Goal: Task Accomplishment & Management: Manage account settings

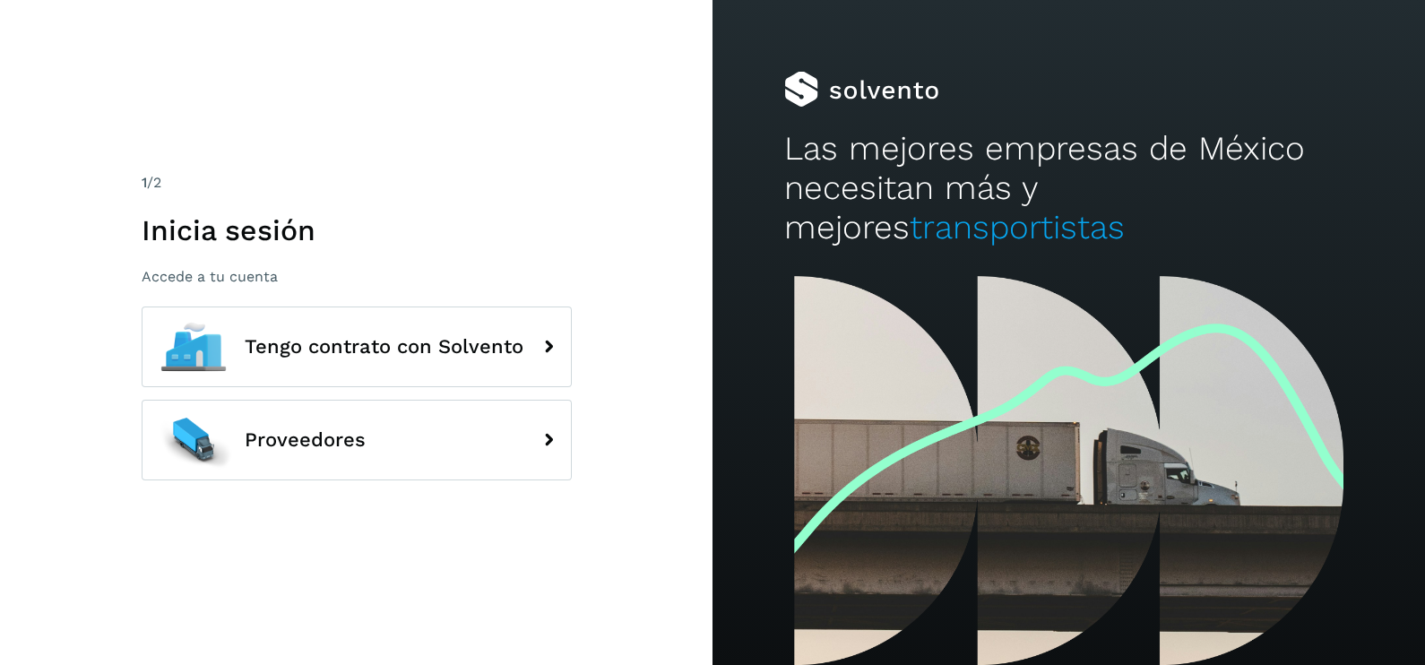
click at [320, 159] on div "1 /2 Inicia sesión Accede a tu cuenta Tengo contrato con Solvento Proveedores" at bounding box center [356, 332] width 712 height 665
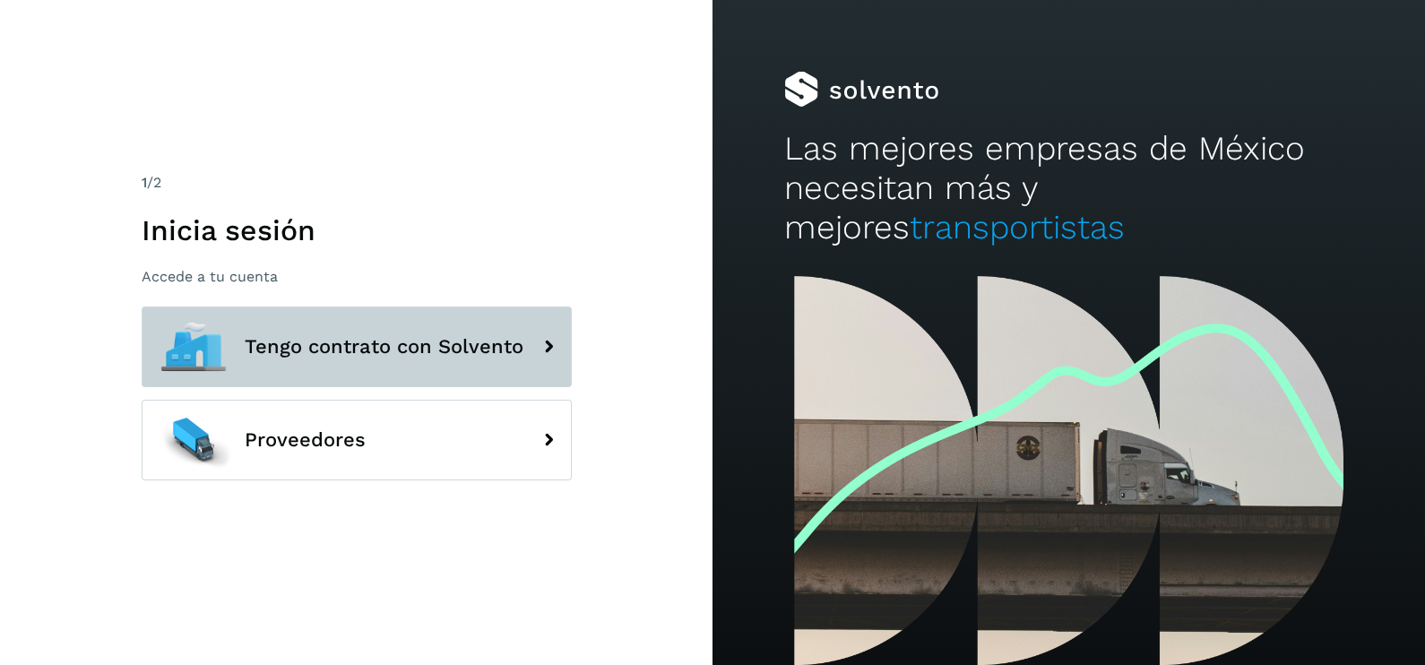
click at [381, 337] on span "Tengo contrato con Solvento" at bounding box center [384, 347] width 279 height 22
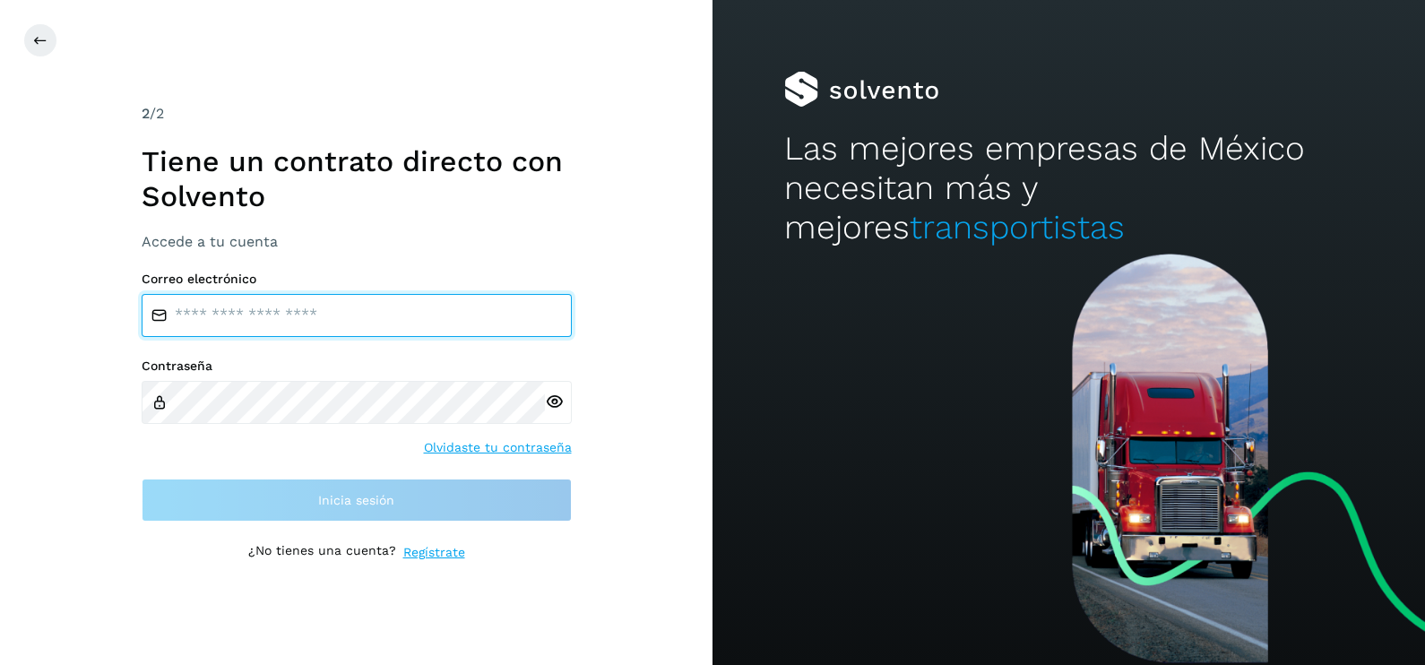
type input "**********"
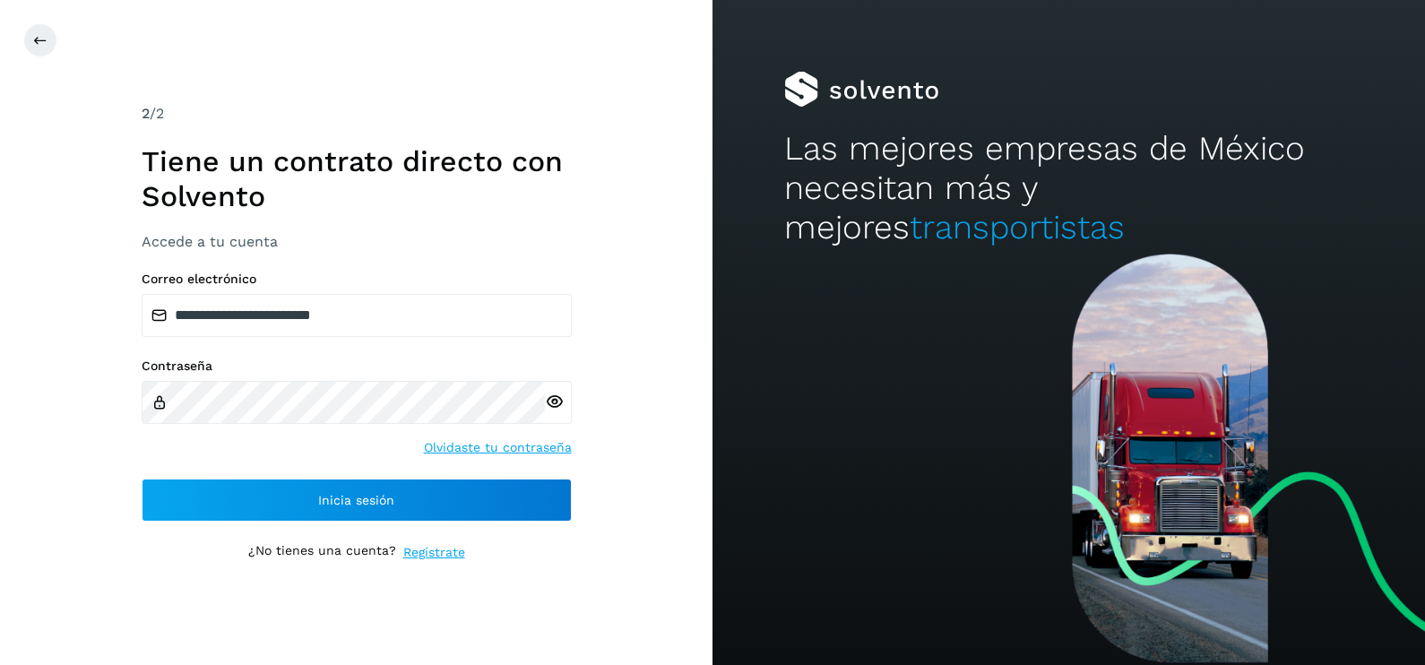
click at [268, 477] on div "**********" at bounding box center [357, 395] width 430 height 249
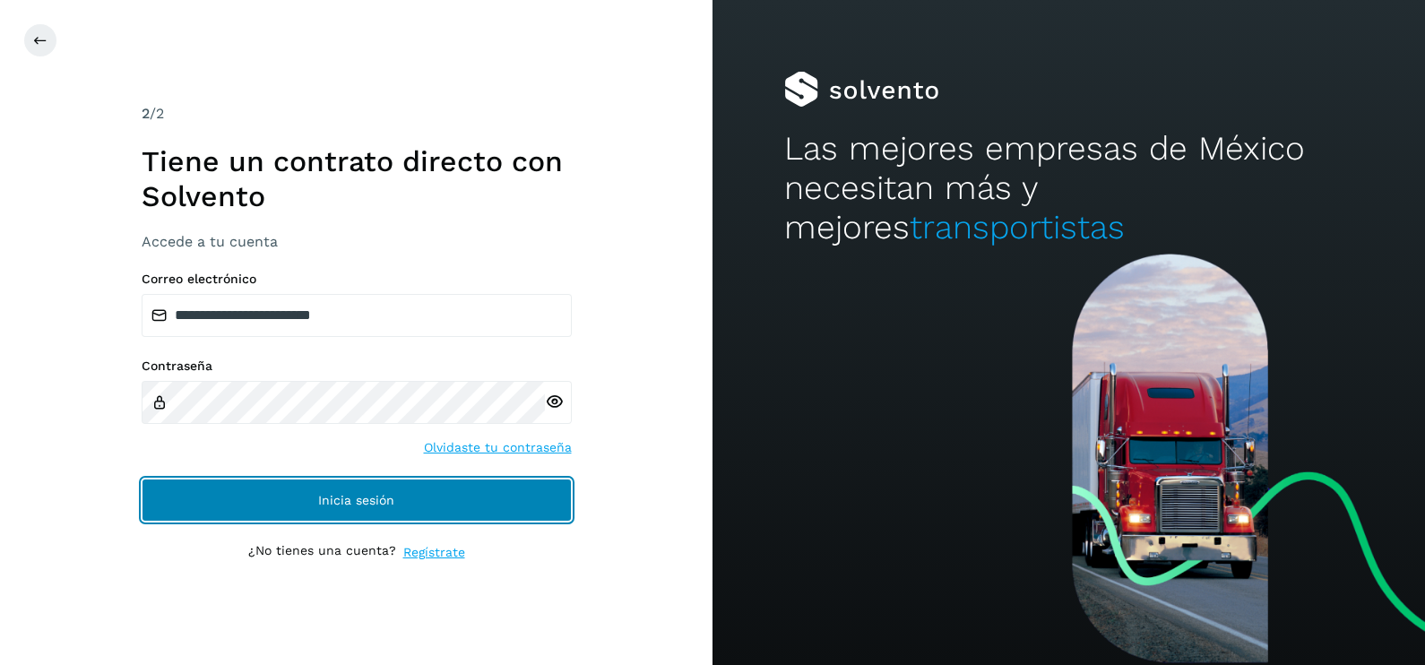
click at [261, 494] on button "Inicia sesión" at bounding box center [357, 499] width 430 height 43
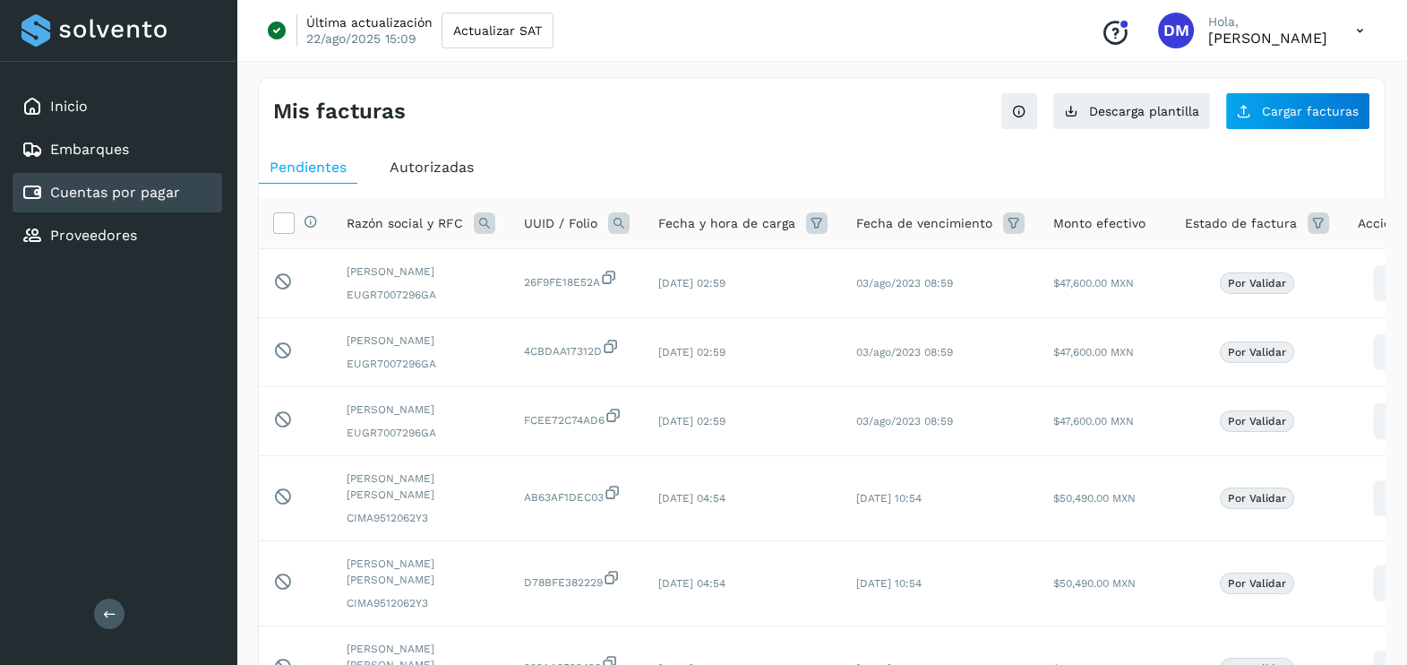
click at [867, 104] on div "Mis facturas Ver instrucciones para cargar Facturas Descarga plantilla Cargar f…" at bounding box center [822, 104] width 1126 height 52
click at [484, 37] on span "Actualizar SAT" at bounding box center [497, 30] width 89 height 13
click at [100, 123] on div "Inicio" at bounding box center [118, 106] width 210 height 39
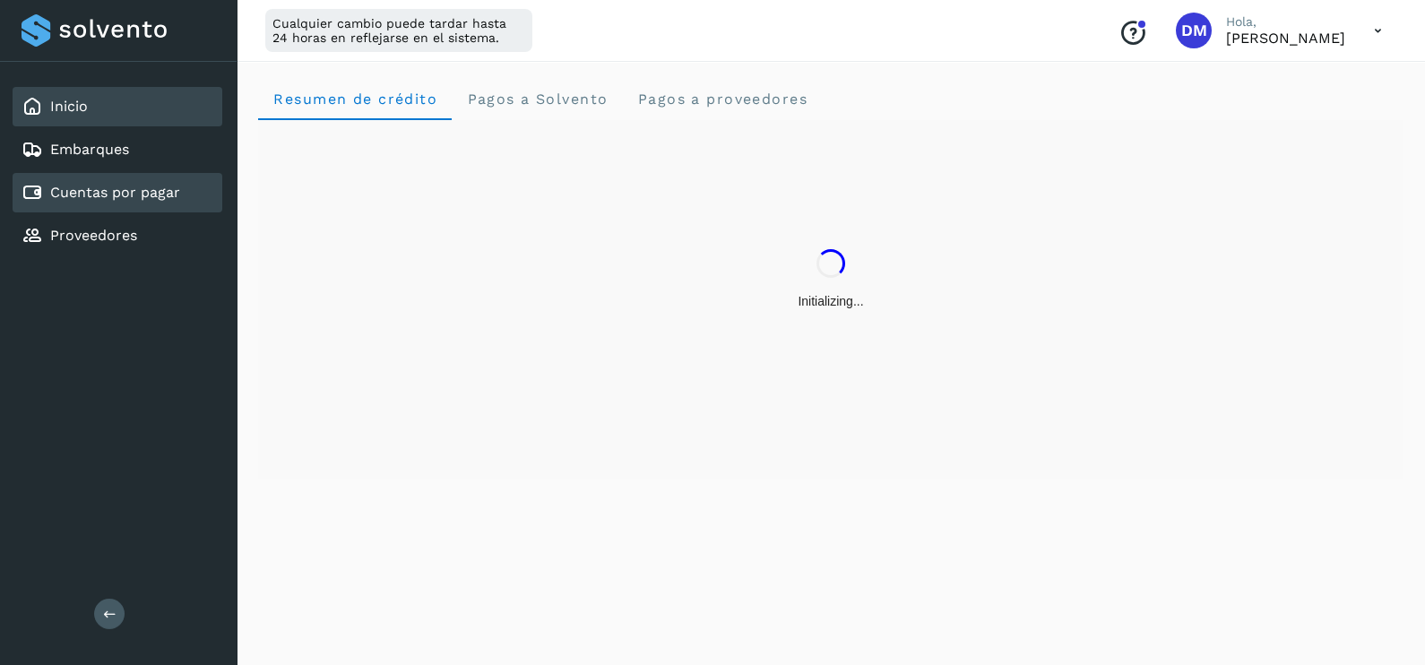
click at [124, 204] on div "Cuentas por pagar" at bounding box center [118, 192] width 210 height 39
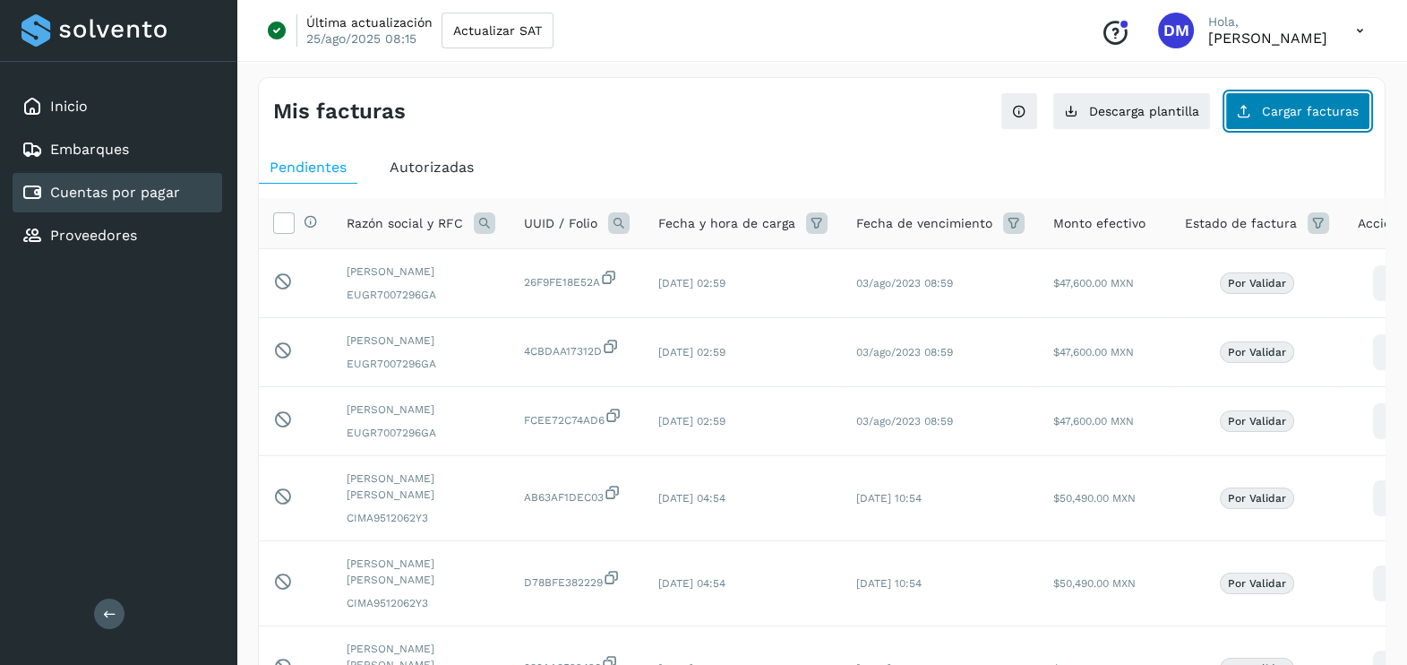
click at [1304, 115] on span "Cargar facturas" at bounding box center [1310, 111] width 97 height 13
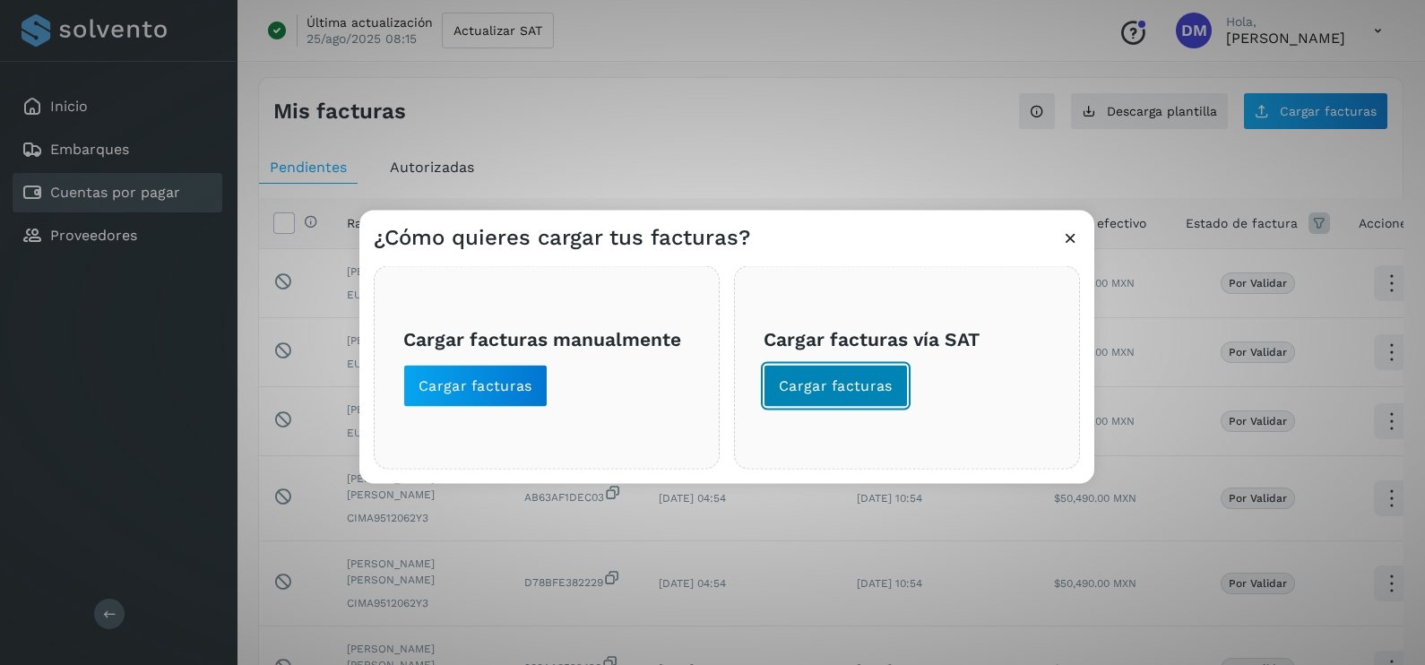
click at [800, 390] on span "Cargar facturas" at bounding box center [836, 386] width 114 height 20
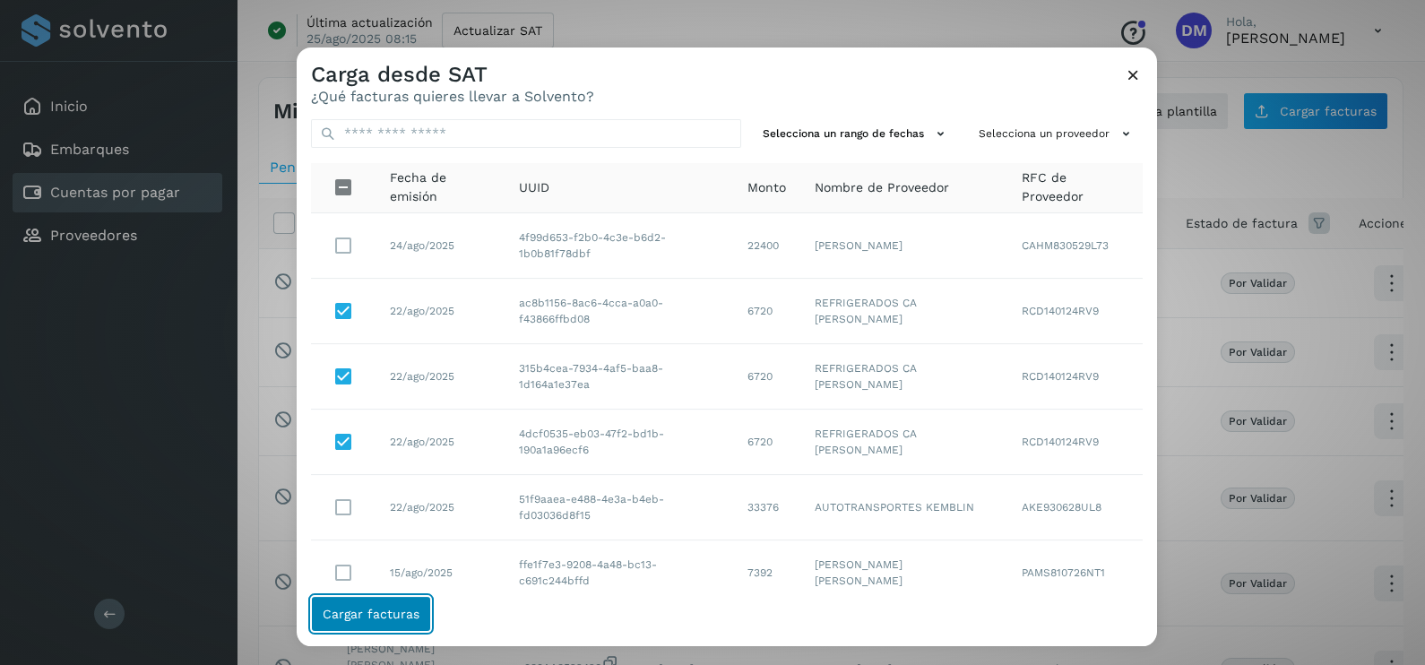
click at [373, 613] on span "Cargar facturas" at bounding box center [371, 613] width 97 height 13
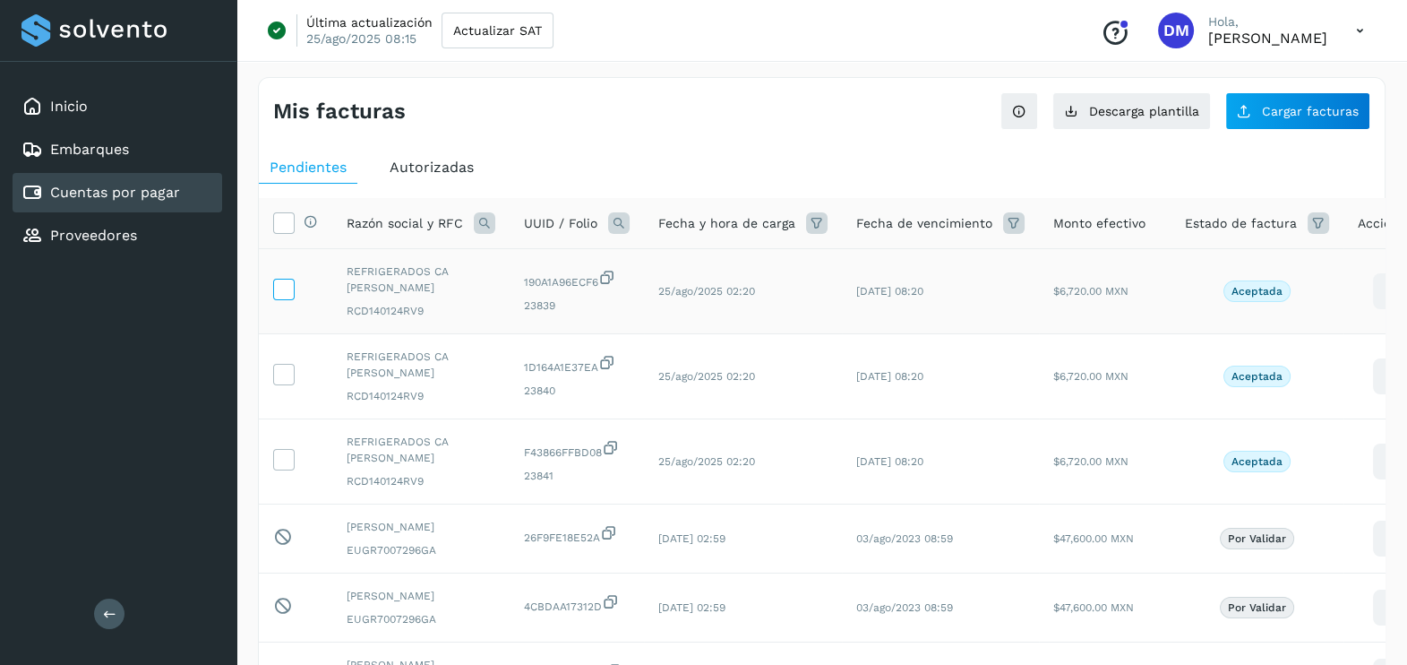
click at [279, 298] on label at bounding box center [284, 290] width 22 height 22
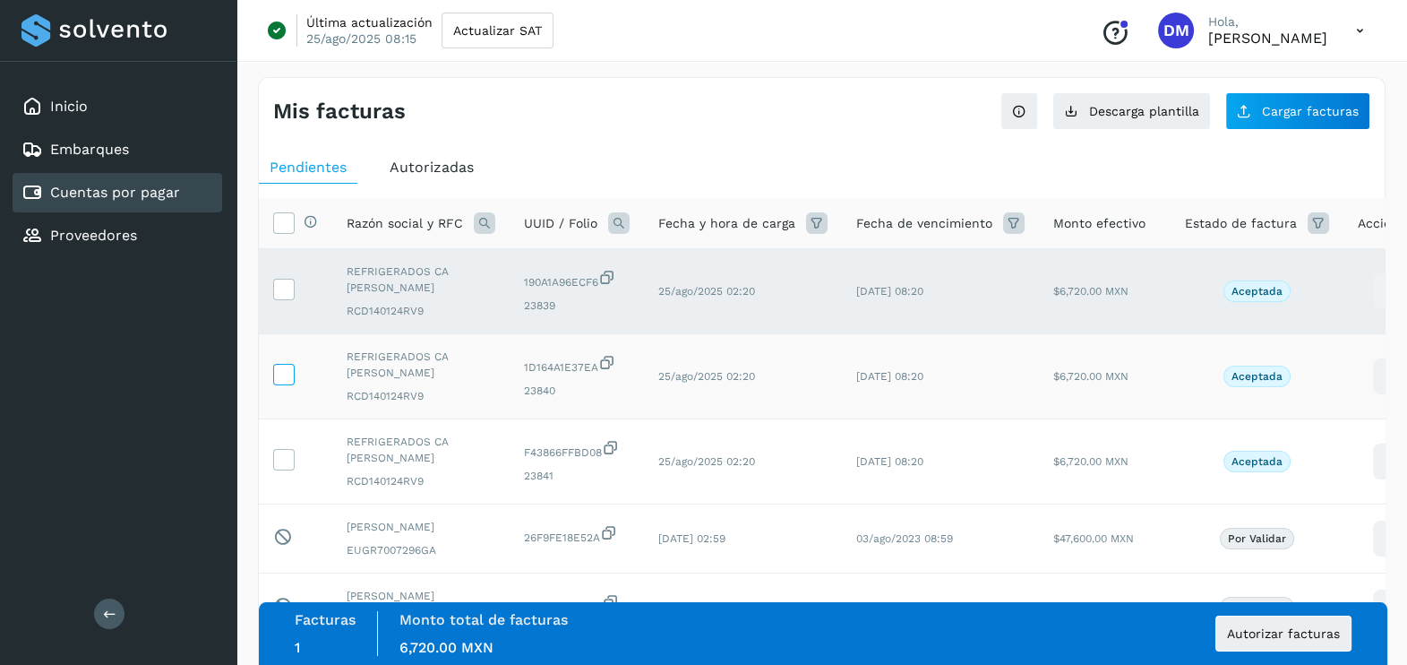
click at [280, 364] on icon at bounding box center [283, 373] width 19 height 19
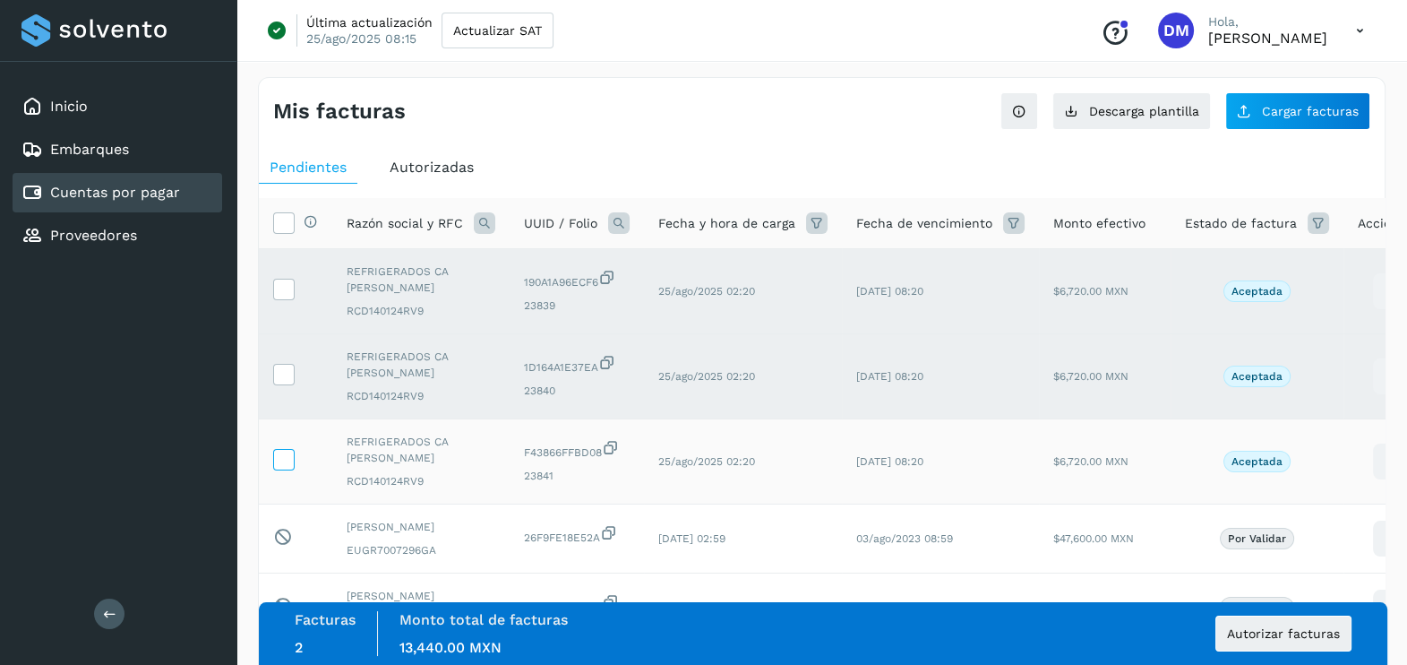
click at [293, 449] on label at bounding box center [284, 460] width 22 height 22
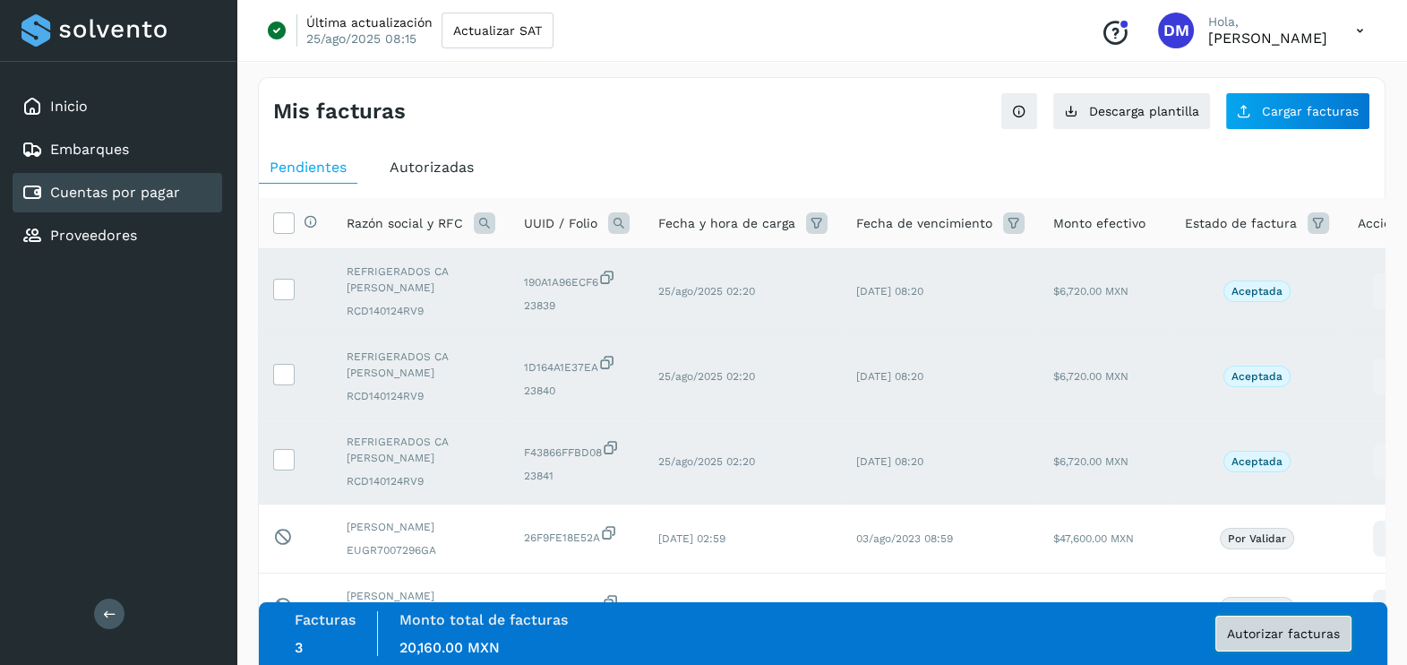
click at [1286, 624] on button "Autorizar facturas" at bounding box center [1284, 633] width 136 height 36
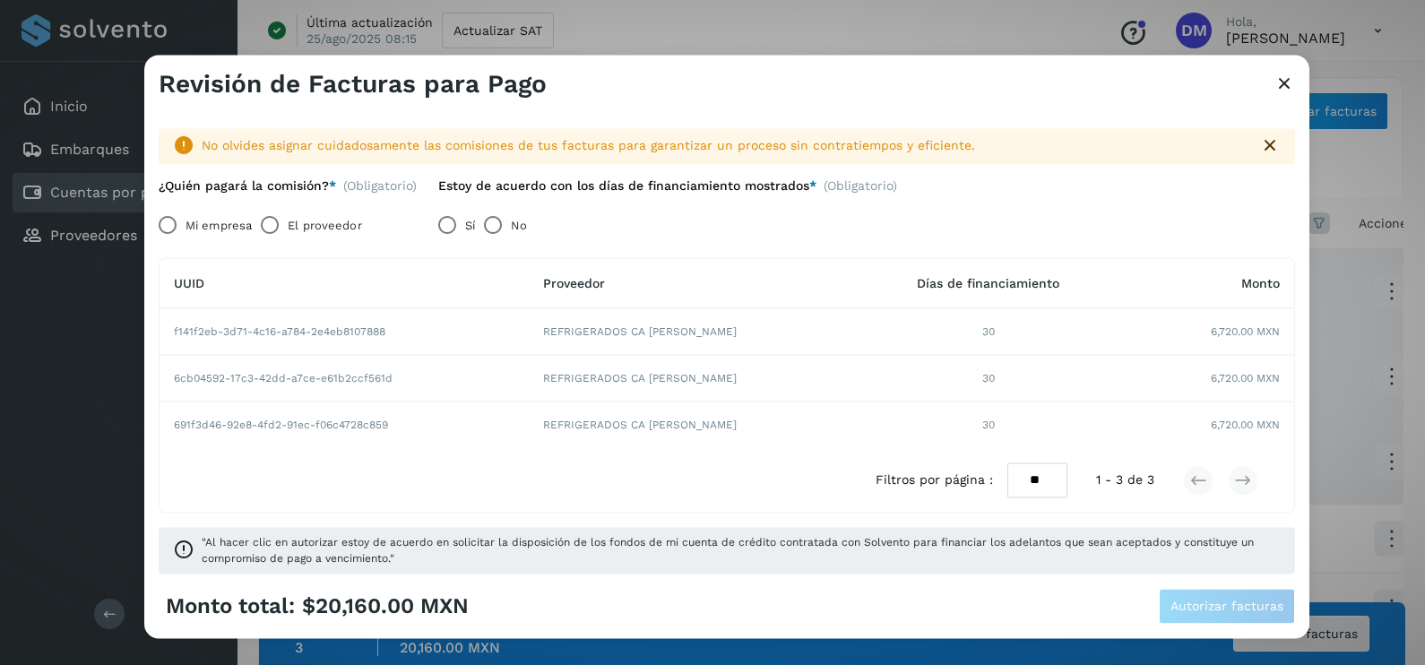
click at [307, 234] on label "El proveedor" at bounding box center [324, 226] width 73 height 36
click at [1266, 603] on span "Autorizar facturas" at bounding box center [1226, 606] width 113 height 13
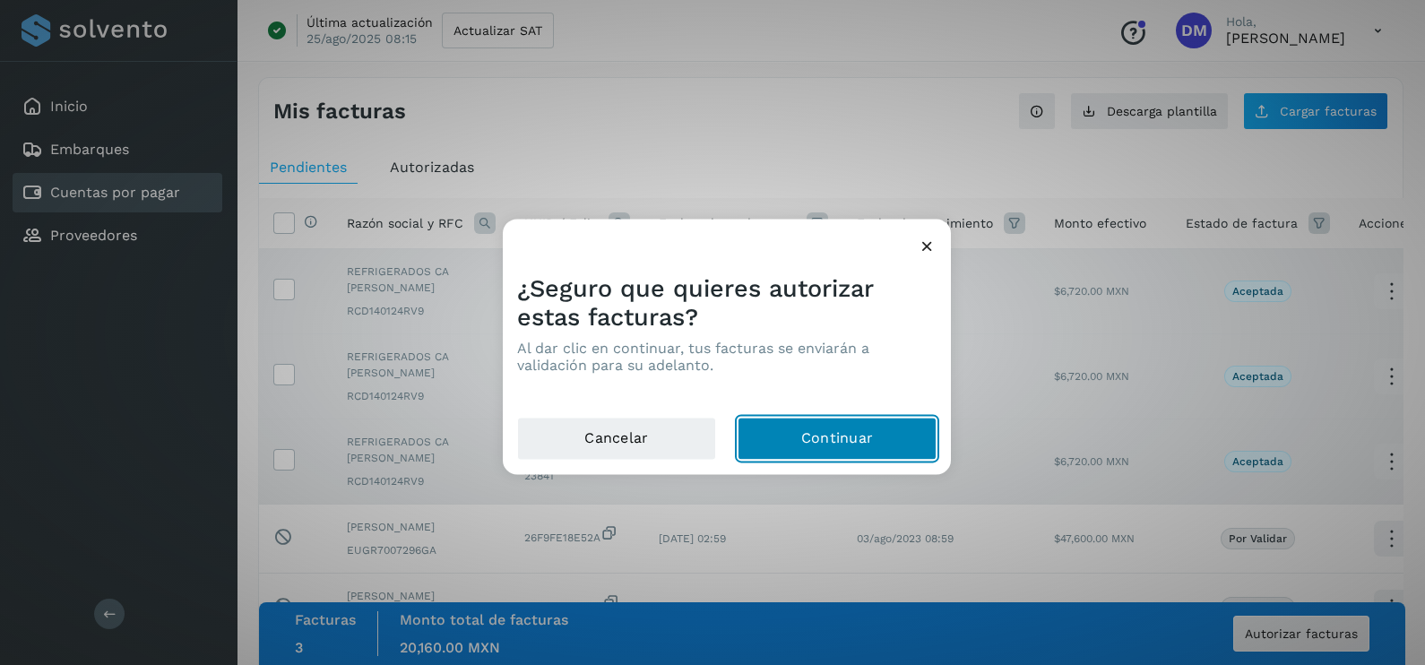
click at [810, 445] on button "Continuar" at bounding box center [836, 438] width 199 height 43
